Goal: Information Seeking & Learning: Learn about a topic

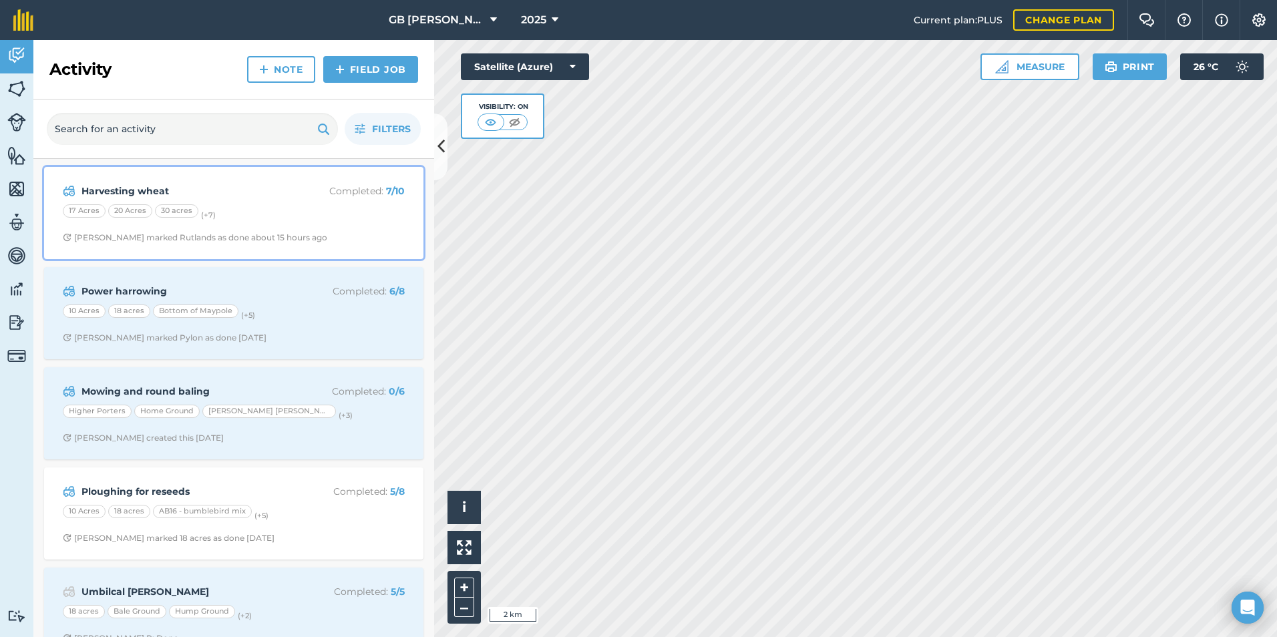
click at [142, 191] on strong "Harvesting wheat" at bounding box center [187, 191] width 212 height 15
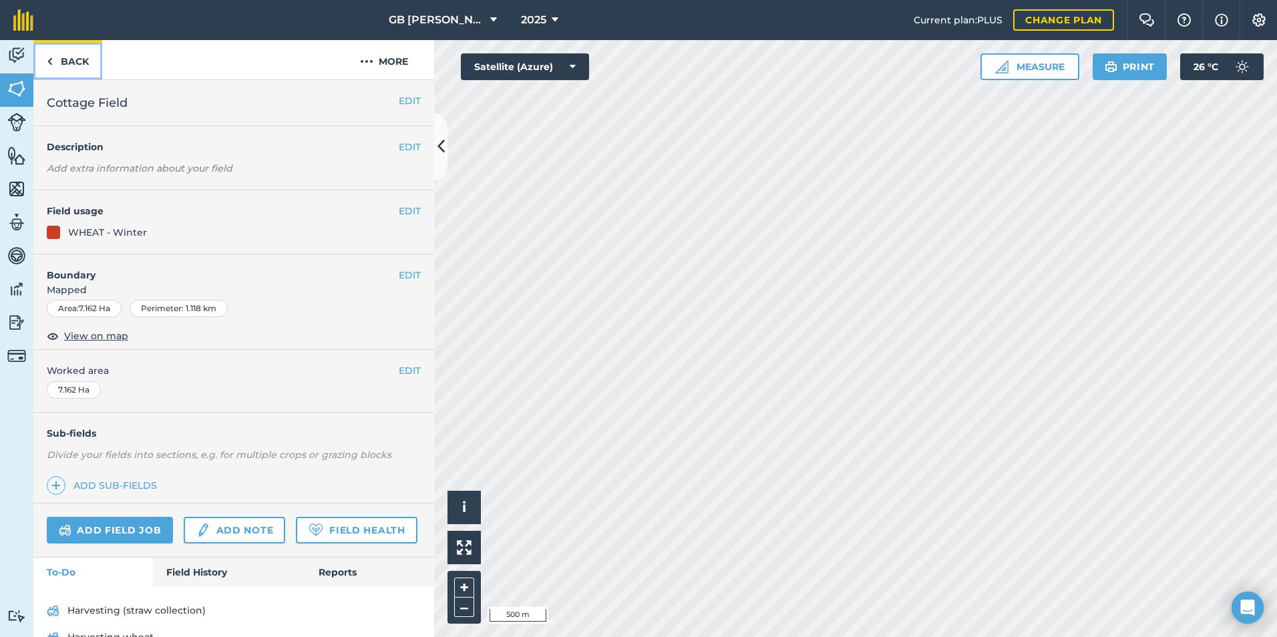
click at [77, 65] on link "Back" at bounding box center [67, 59] width 69 height 39
click at [74, 61] on link "Back" at bounding box center [67, 59] width 69 height 39
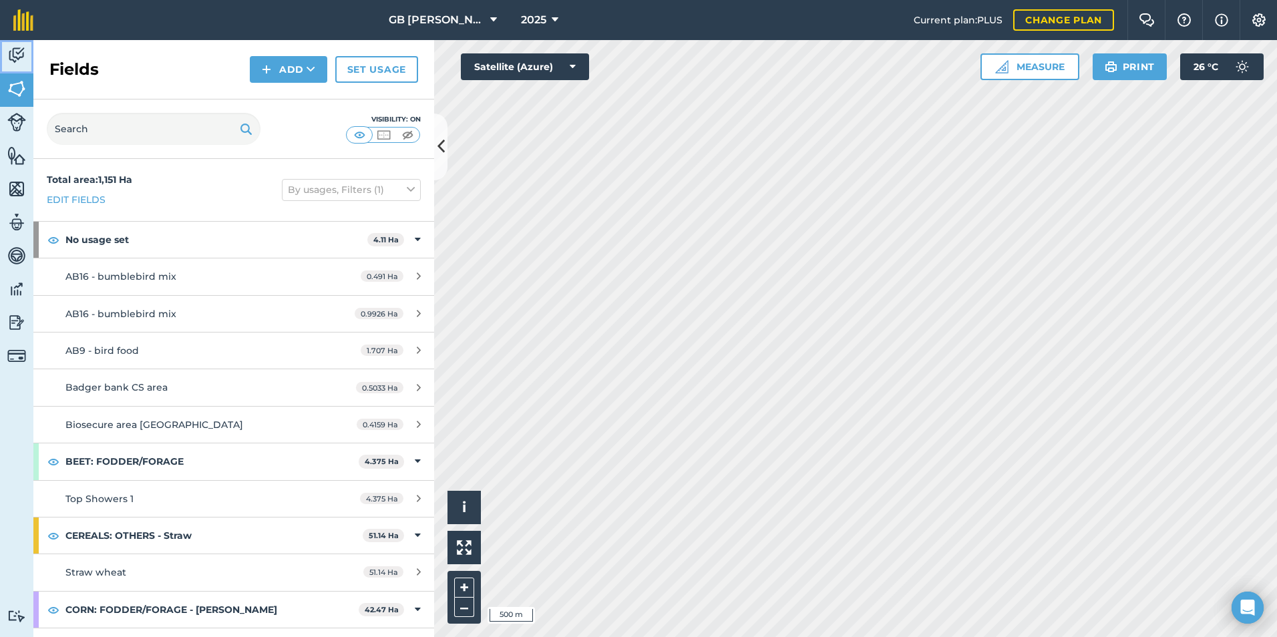
click at [16, 55] on img at bounding box center [16, 55] width 19 height 20
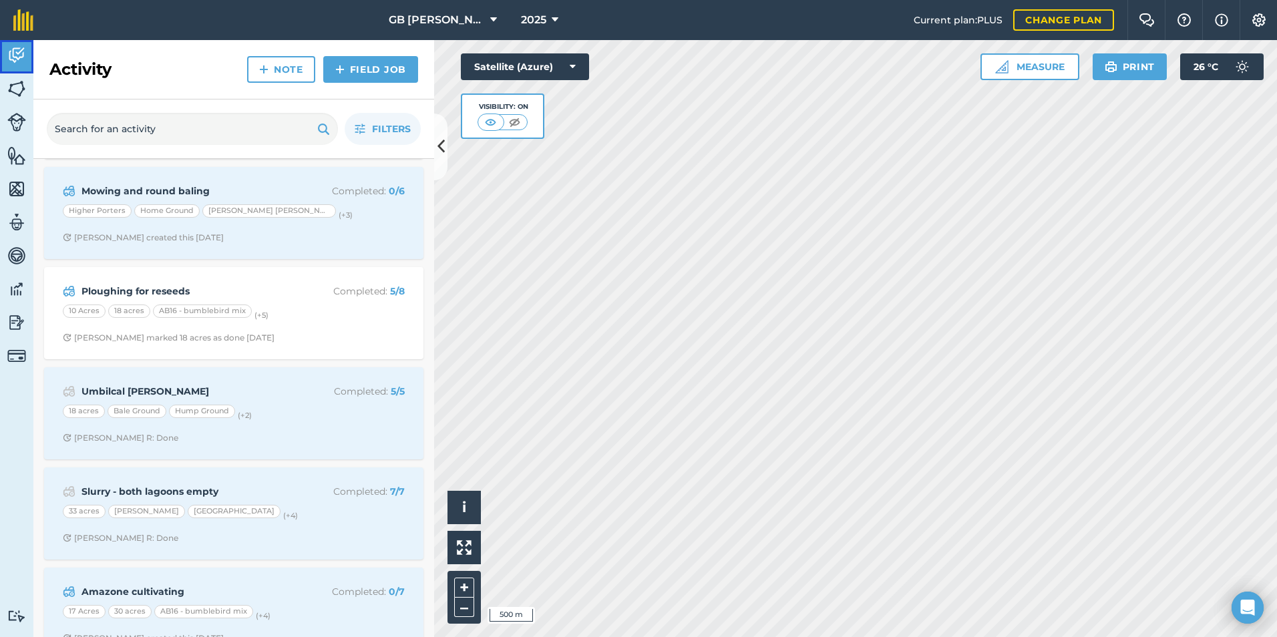
scroll to position [267, 0]
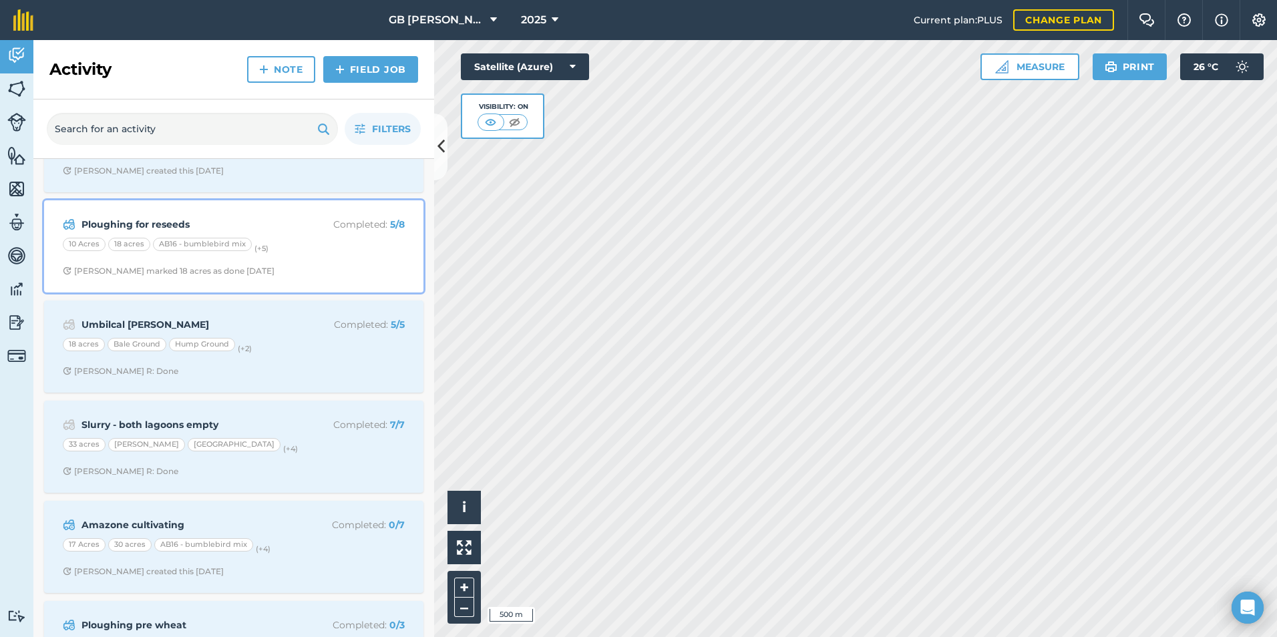
click at [132, 227] on strong "Ploughing for reseeds" at bounding box center [187, 224] width 212 height 15
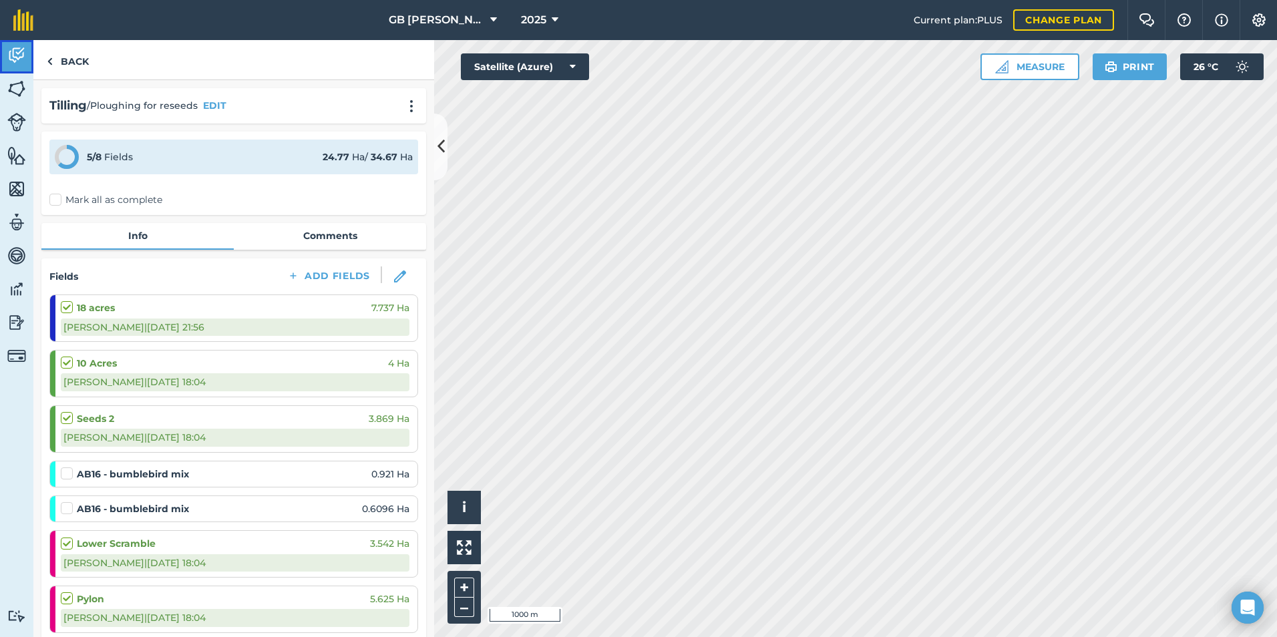
click at [15, 57] on img at bounding box center [16, 55] width 19 height 20
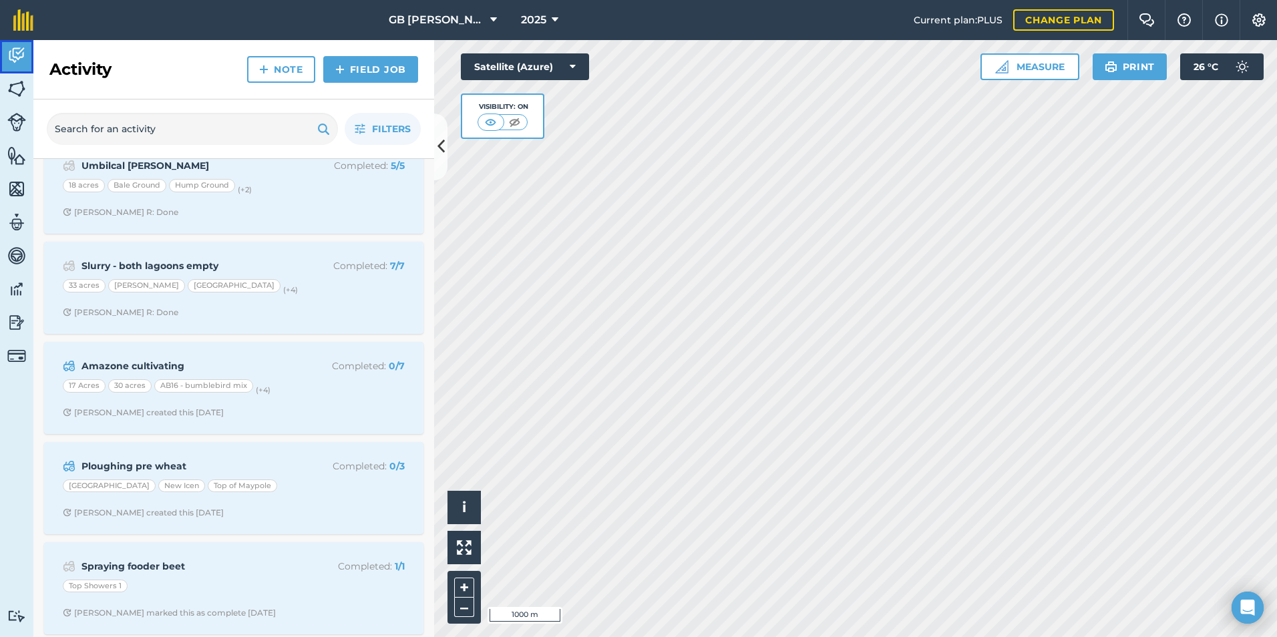
scroll to position [401, 0]
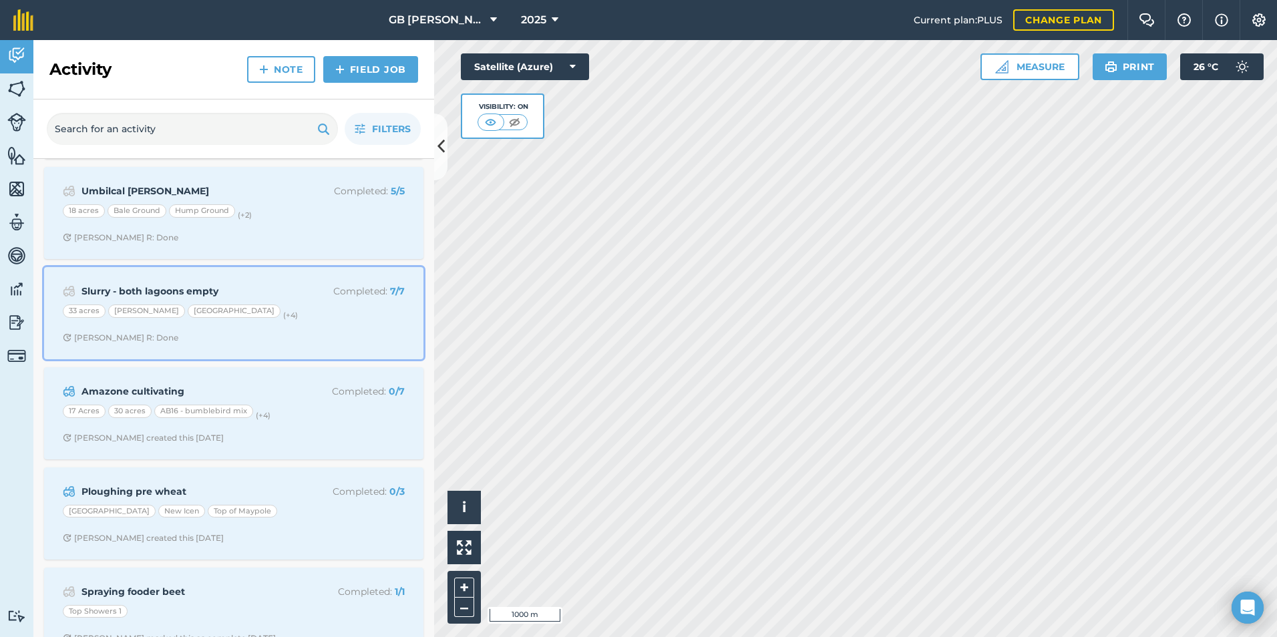
click at [202, 297] on strong "Slurry - both lagoons empty" at bounding box center [187, 291] width 212 height 15
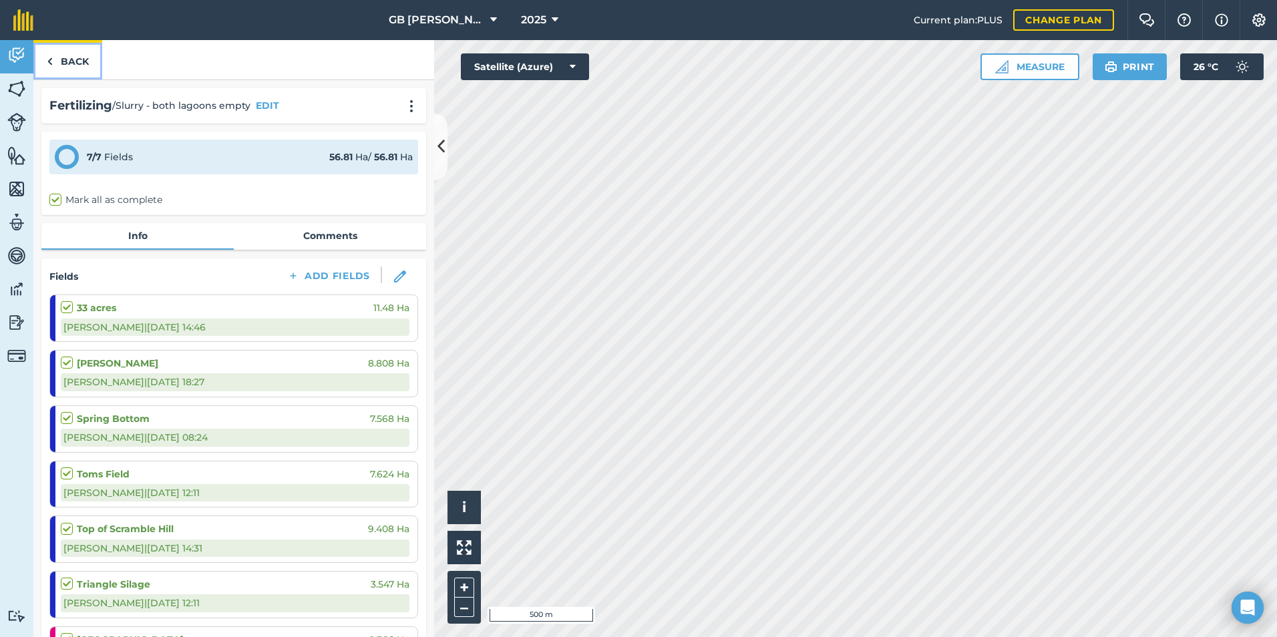
click at [86, 65] on link "Back" at bounding box center [67, 59] width 69 height 39
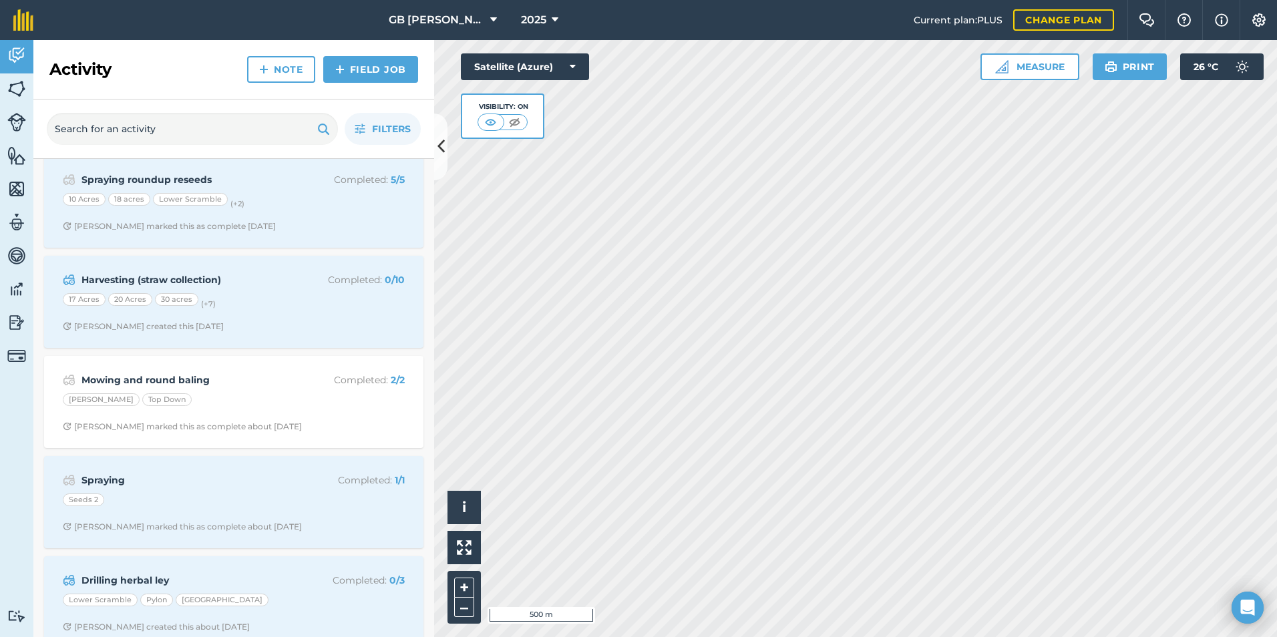
scroll to position [1336, 0]
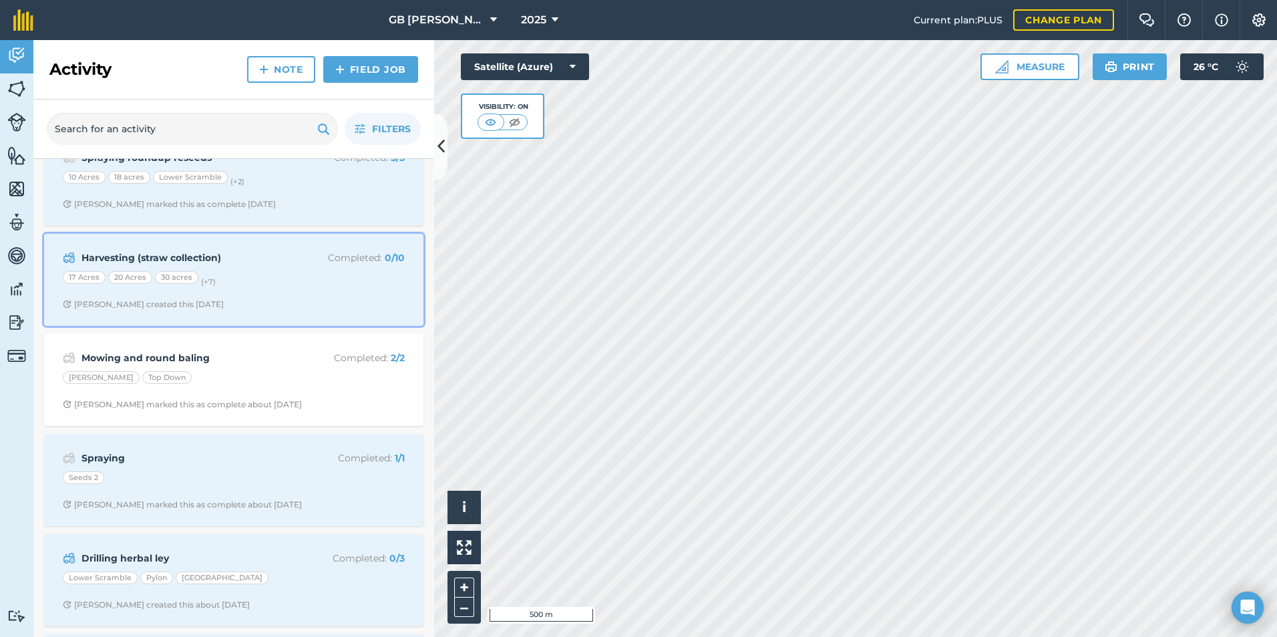
click at [173, 257] on strong "Harvesting (straw collection)" at bounding box center [187, 258] width 212 height 15
